Goal: Use online tool/utility: Utilize a website feature to perform a specific function

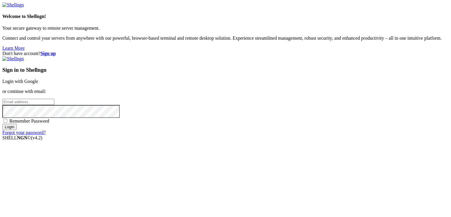
click at [380, 90] on div "Don't have account? Sign up Sign in to Shellngn Login with Google or continue w…" at bounding box center [225, 93] width 446 height 84
click at [38, 79] on link "Login with Google" at bounding box center [20, 81] width 36 height 5
click at [412, 119] on div "Don't have account? Sign up Sign in to Shellngn Login with Google or continue w…" at bounding box center [225, 96] width 446 height 90
click at [38, 79] on link "Login with Google" at bounding box center [20, 81] width 36 height 5
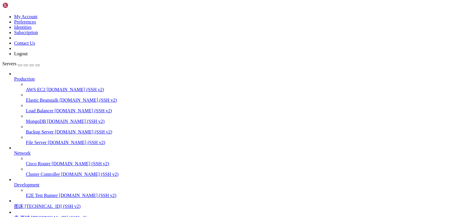
scroll to position [51, 0]
click at [48, 203] on span "[TECHNICAL_ID] (SSH v2)" at bounding box center [53, 205] width 56 height 5
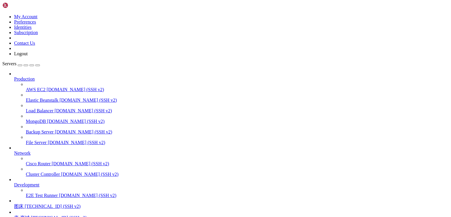
drag, startPoint x: 49, startPoint y: 498, endPoint x: 141, endPoint y: 498, distance: 91.6
copy x-row "[URL][TECHNICAL_ID]"
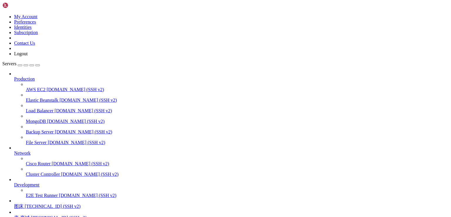
click at [30, 215] on span "唐-商城" at bounding box center [22, 217] width 16 height 5
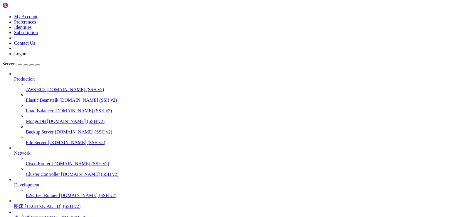
drag, startPoint x: 265, startPoint y: 75, endPoint x: 180, endPoint y: 61, distance: 86.3
